Goal: Check status: Check status

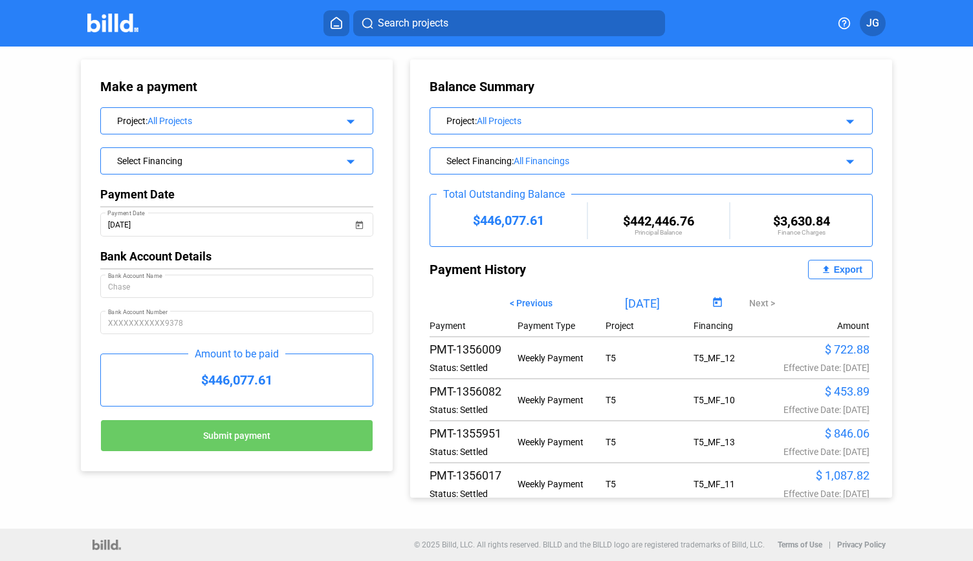
click at [133, 28] on img at bounding box center [112, 23] width 51 height 19
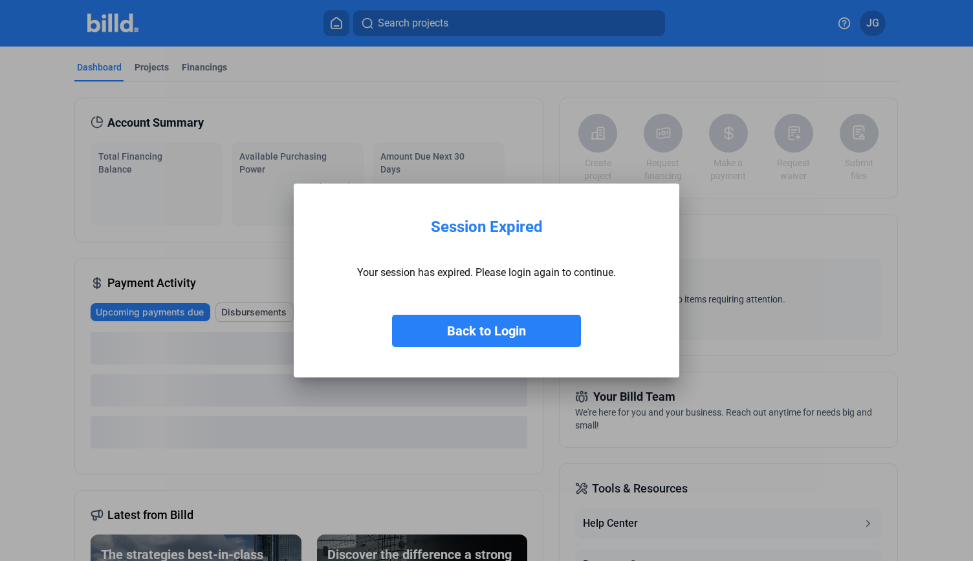
click at [504, 341] on button "Back to Login" at bounding box center [486, 331] width 189 height 32
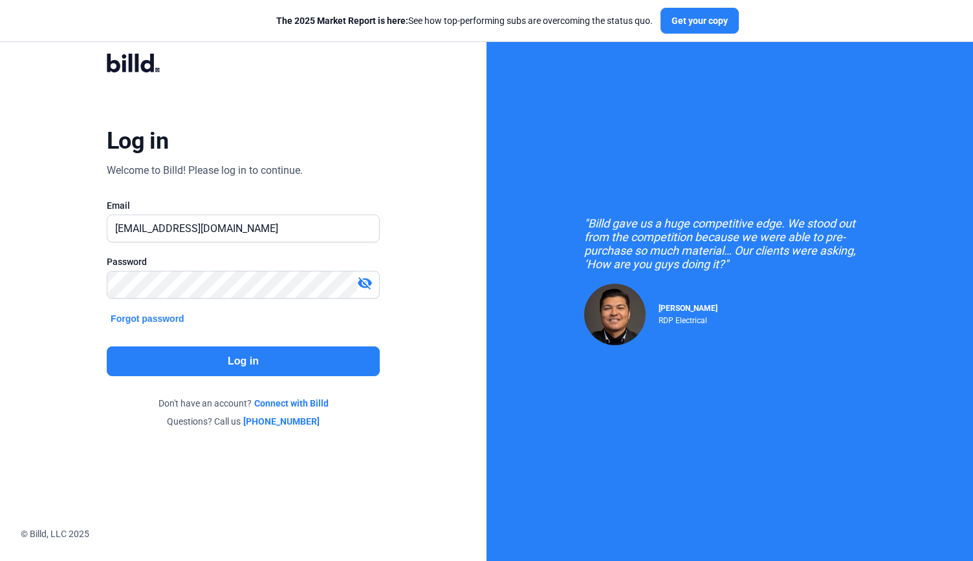
click at [286, 375] on div "Log in Welcome to Billd! Please log in to continue. Email [EMAIL_ADDRESS][DOMAI…" at bounding box center [243, 240] width 350 height 413
click at [283, 371] on button "Log in" at bounding box center [243, 362] width 273 height 30
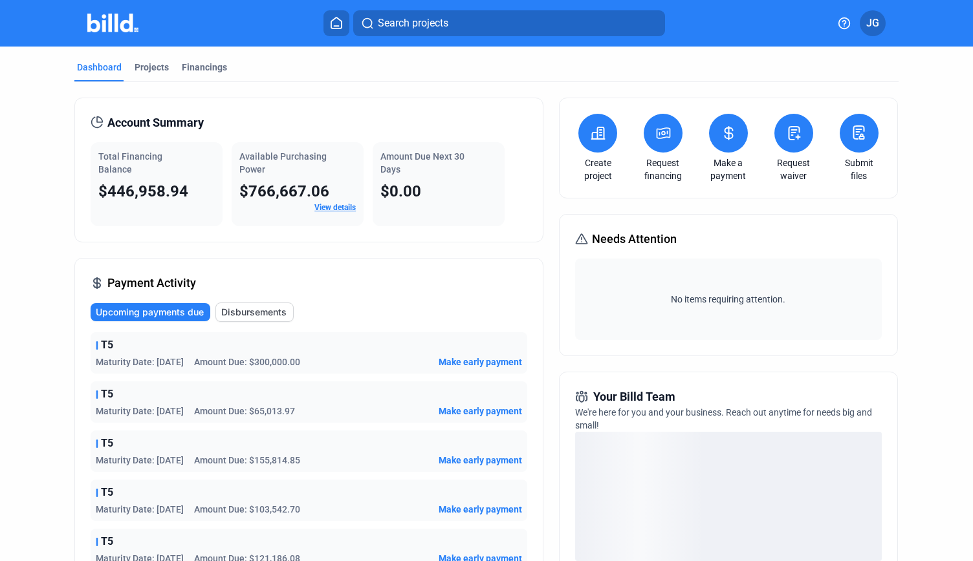
click at [732, 133] on button at bounding box center [728, 133] width 39 height 39
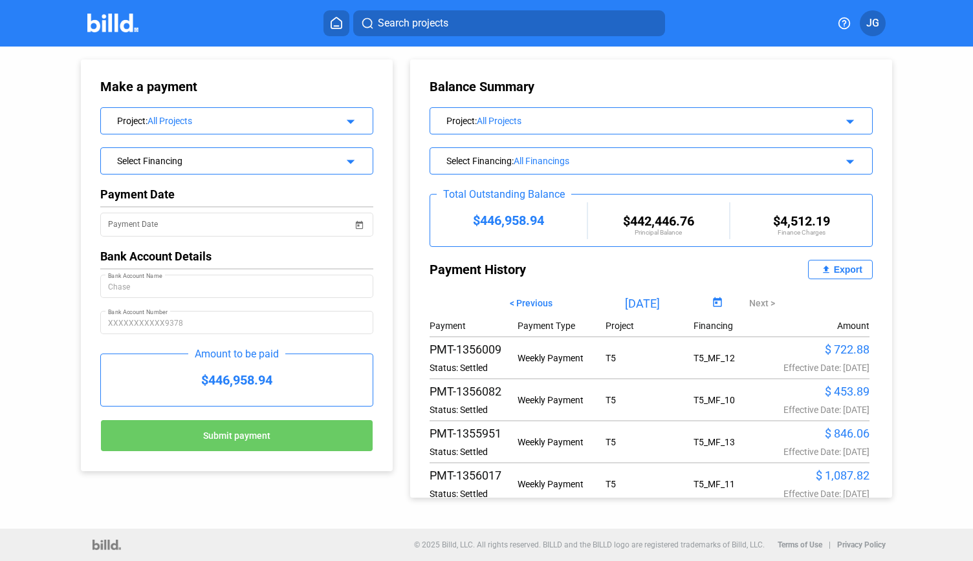
drag, startPoint x: 275, startPoint y: 384, endPoint x: 207, endPoint y: 381, distance: 68.6
click at [207, 381] on div "$446,958.94" at bounding box center [236, 380] width 271 height 52
